Goal: Obtain resource: Download file/media

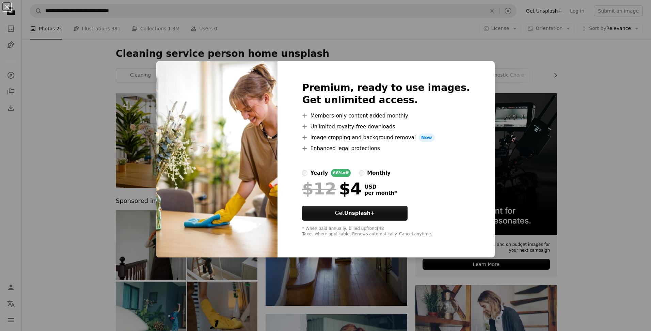
click at [221, 172] on img at bounding box center [216, 159] width 121 height 196
click at [397, 55] on div "An X shape Premium, ready to use images. Get unlimited access. A plus sign Memb…" at bounding box center [325, 165] width 651 height 331
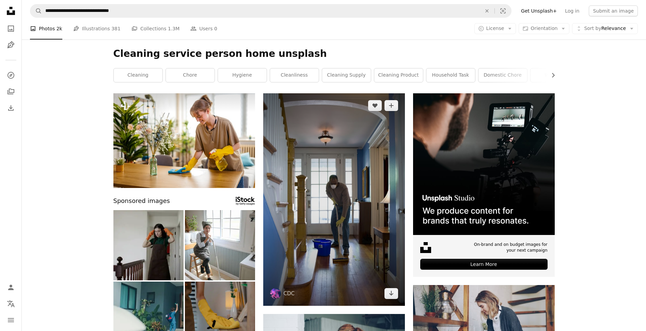
click at [310, 162] on img at bounding box center [334, 199] width 142 height 213
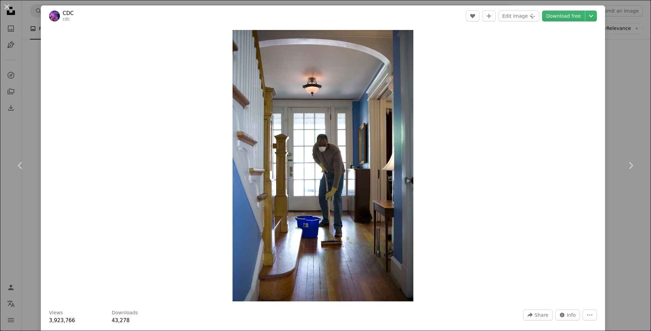
click at [31, 30] on div "An X shape Chevron left Chevron right CDC cdc A heart A plus sign Edit image Pl…" at bounding box center [325, 165] width 651 height 331
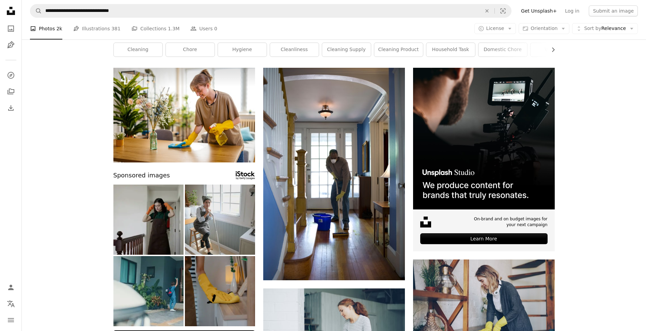
scroll to position [34, 0]
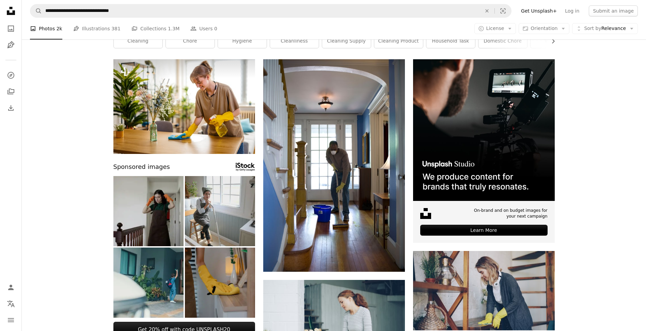
click at [220, 205] on img at bounding box center [220, 211] width 70 height 70
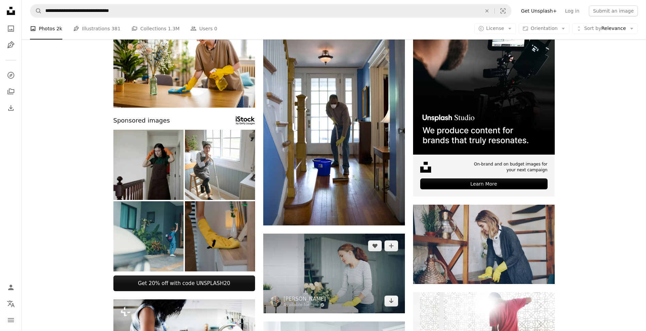
scroll to position [91, 0]
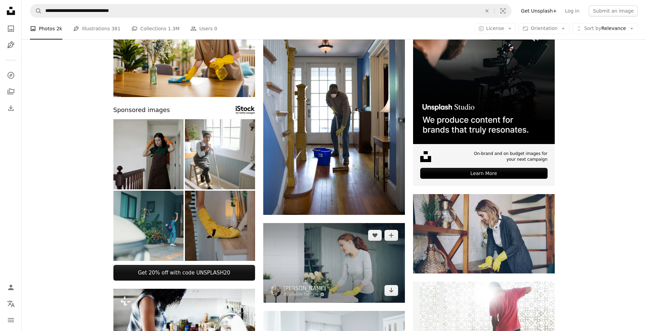
click at [336, 249] on img at bounding box center [334, 263] width 142 height 80
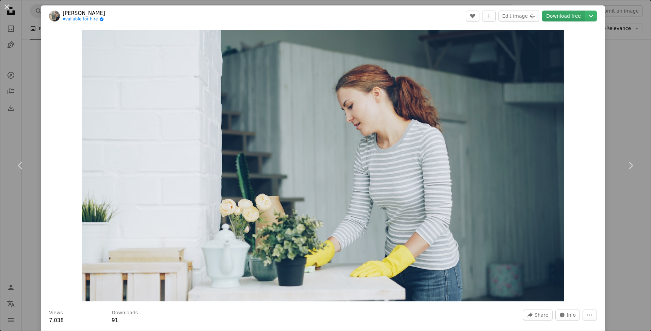
click at [559, 17] on link "Download free" at bounding box center [563, 16] width 43 height 11
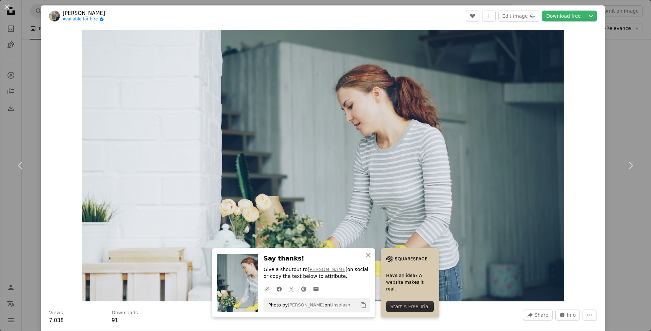
click at [613, 78] on div "An X shape Chevron left Chevron right [PERSON_NAME] Available for hire A checkm…" at bounding box center [325, 165] width 651 height 331
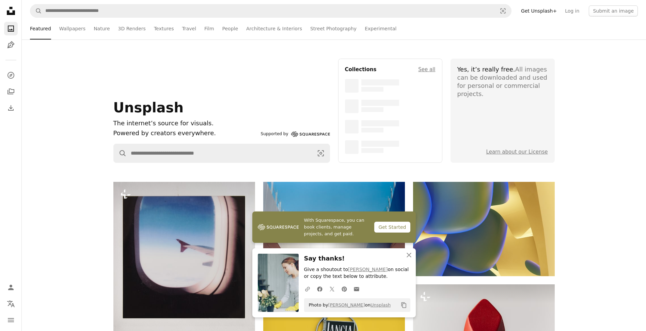
scroll to position [91, 0]
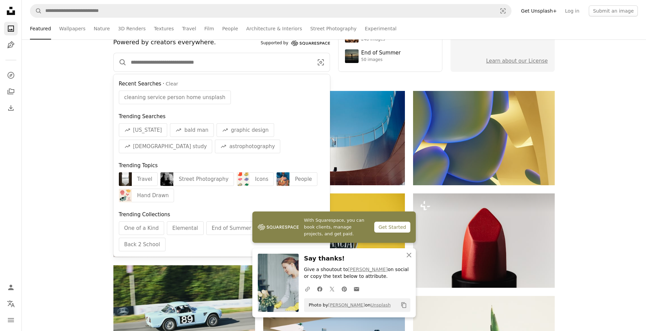
click at [264, 64] on input "Find visuals sitewide" at bounding box center [219, 62] width 185 height 18
paste input "**********"
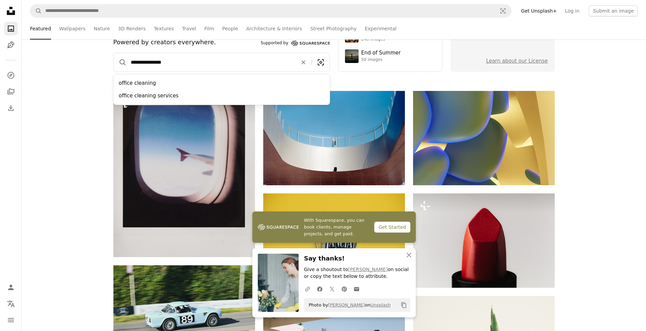
type input "**********"
click at [114, 53] on button "A magnifying glass" at bounding box center [120, 62] width 13 height 18
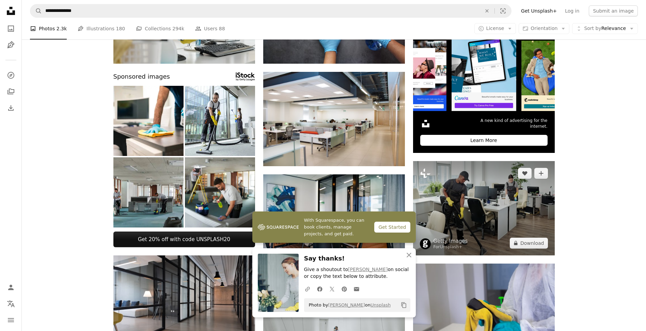
scroll to position [125, 0]
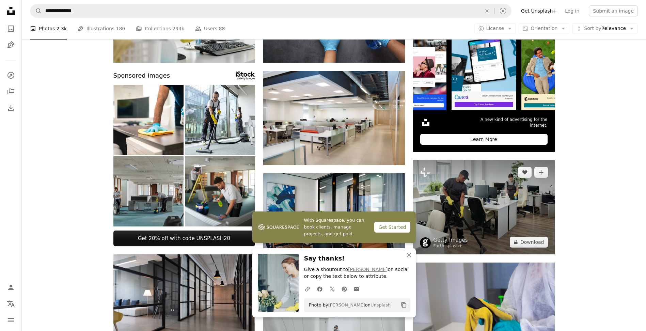
click at [452, 201] on img at bounding box center [484, 207] width 142 height 94
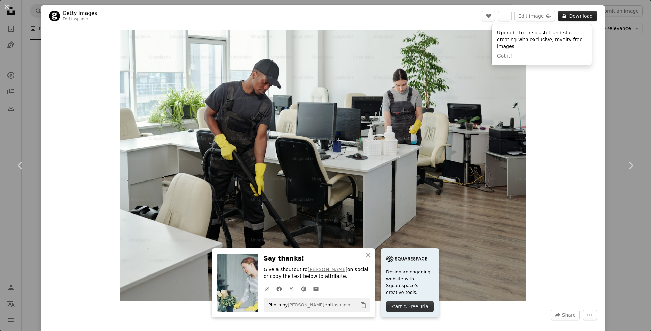
click at [575, 19] on button "A lock Download" at bounding box center [577, 16] width 39 height 11
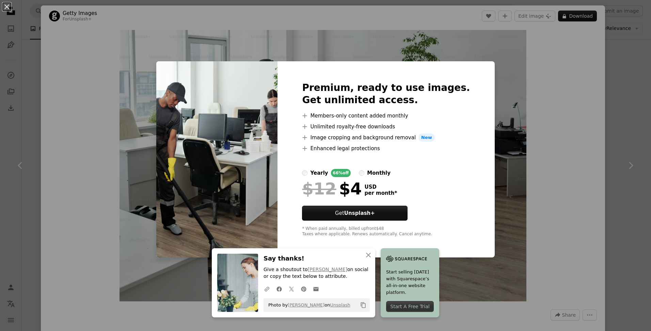
click at [506, 70] on div "An X shape Premium, ready to use images. Get unlimited access. A plus sign Memb…" at bounding box center [325, 165] width 651 height 331
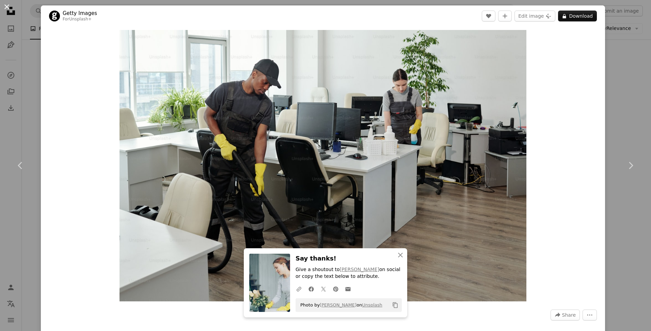
click at [5, 8] on button "An X shape" at bounding box center [7, 7] width 8 height 8
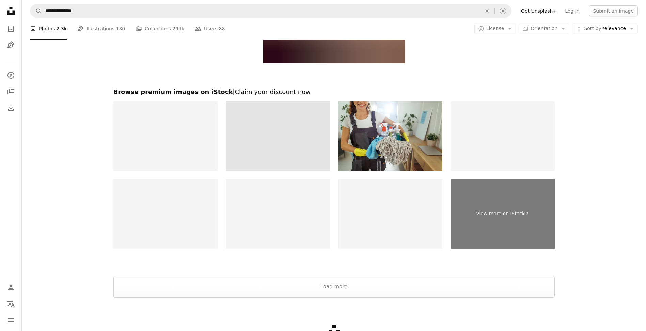
scroll to position [1079, 0]
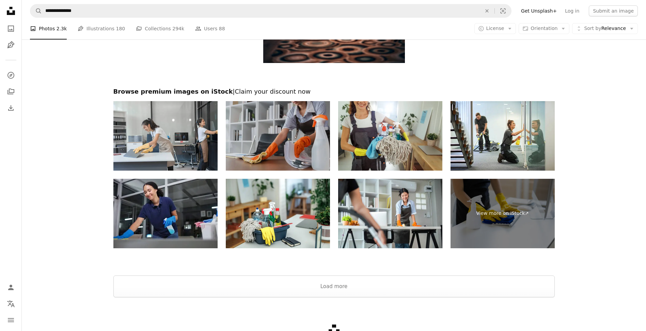
click at [263, 129] on img at bounding box center [278, 135] width 104 height 69
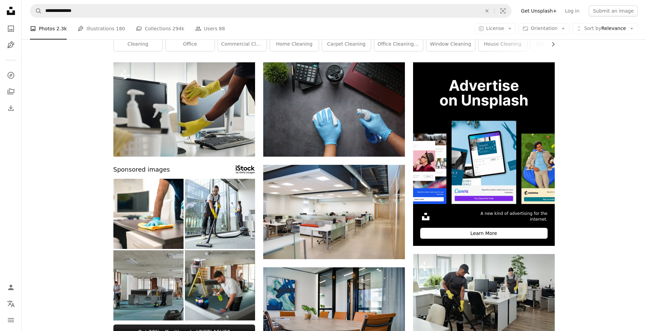
scroll to position [0, 0]
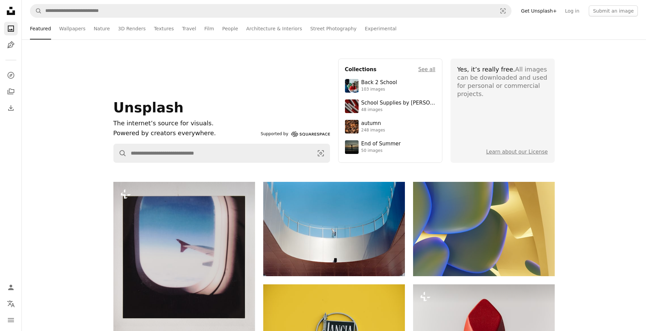
scroll to position [91, 0]
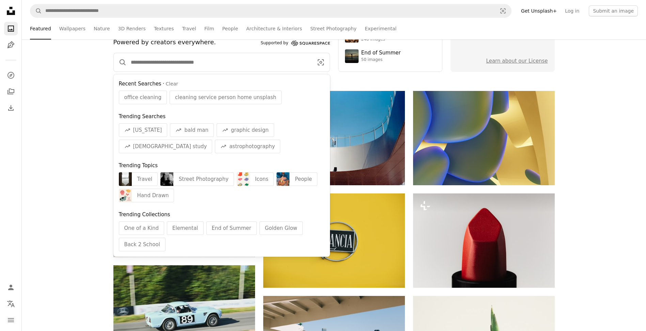
click at [233, 66] on input "Find visuals sitewide" at bounding box center [219, 62] width 185 height 18
paste input "**********"
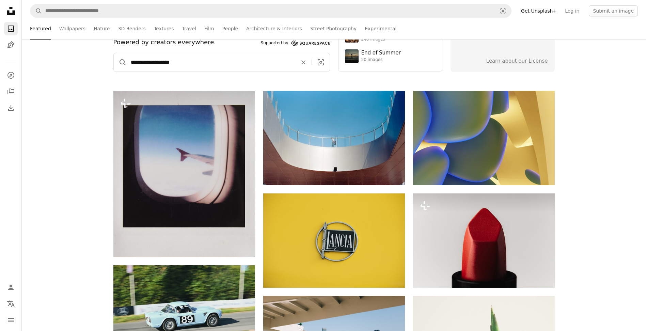
type input "**********"
click button "A magnifying glass" at bounding box center [120, 62] width 13 height 18
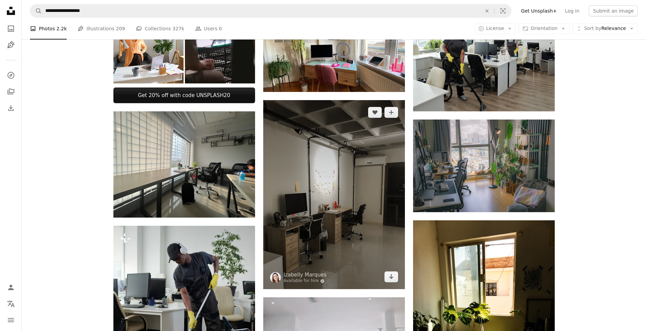
scroll to position [272, 0]
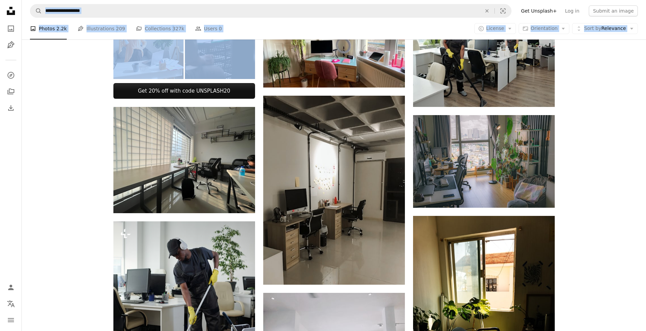
drag, startPoint x: 0, startPoint y: 133, endPoint x: -3, endPoint y: 154, distance: 20.6
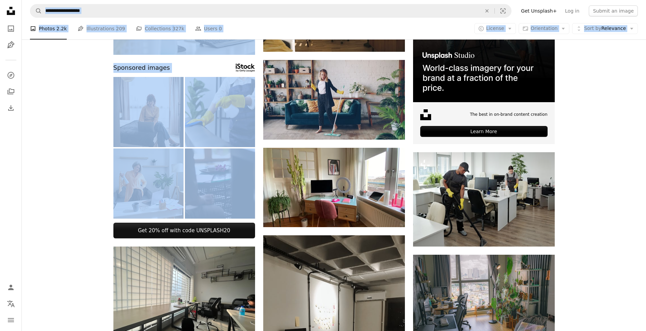
scroll to position [0, 0]
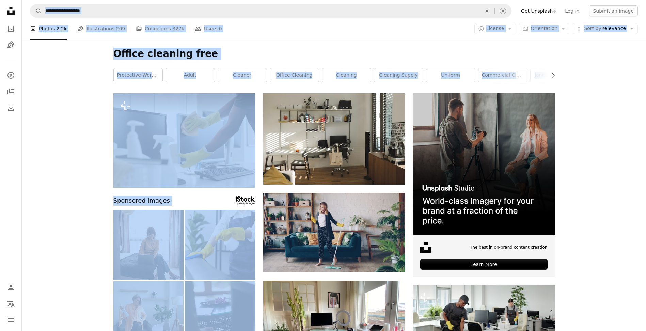
click at [304, 44] on div "Office cleaning free Chevron right protective workwear adult cleaner office cle…" at bounding box center [334, 67] width 458 height 54
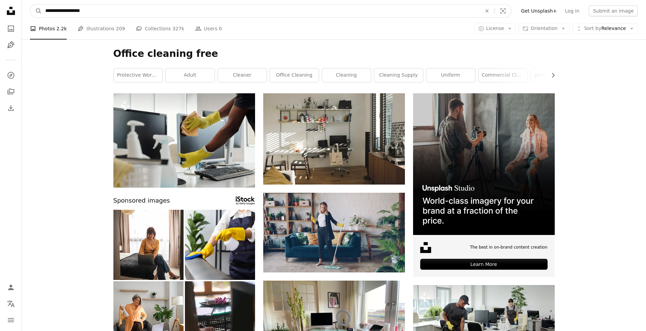
click at [139, 15] on input "**********" at bounding box center [261, 10] width 438 height 13
drag, startPoint x: 139, startPoint y: 15, endPoint x: -28, endPoint y: 0, distance: 167.5
paste input "Find visuals sitewide"
type input "**********"
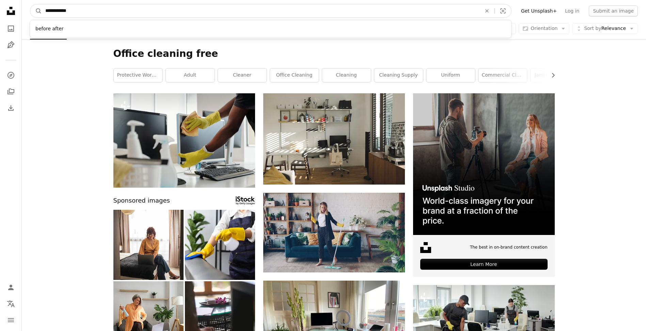
click button "A magnifying glass" at bounding box center [36, 10] width 12 height 13
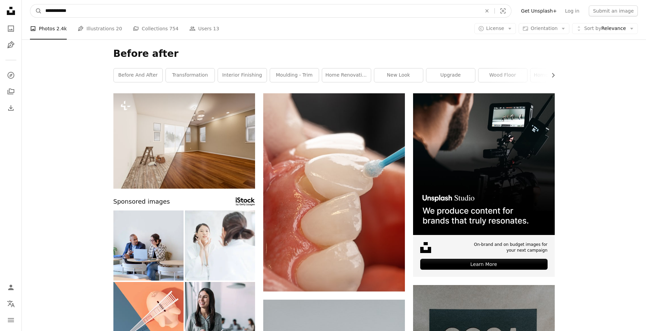
click at [109, 7] on input "**********" at bounding box center [261, 10] width 438 height 13
type input "**********"
click button "A magnifying glass" at bounding box center [36, 10] width 12 height 13
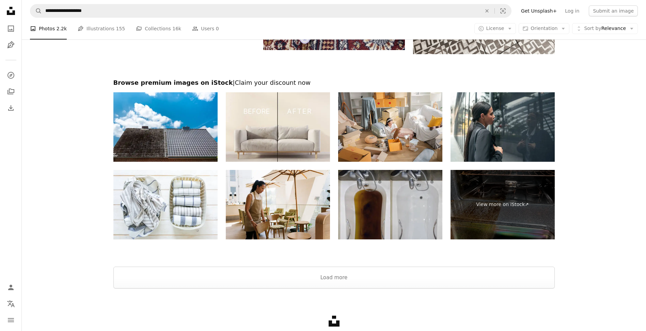
scroll to position [501, 0]
